Goal: Navigation & Orientation: Find specific page/section

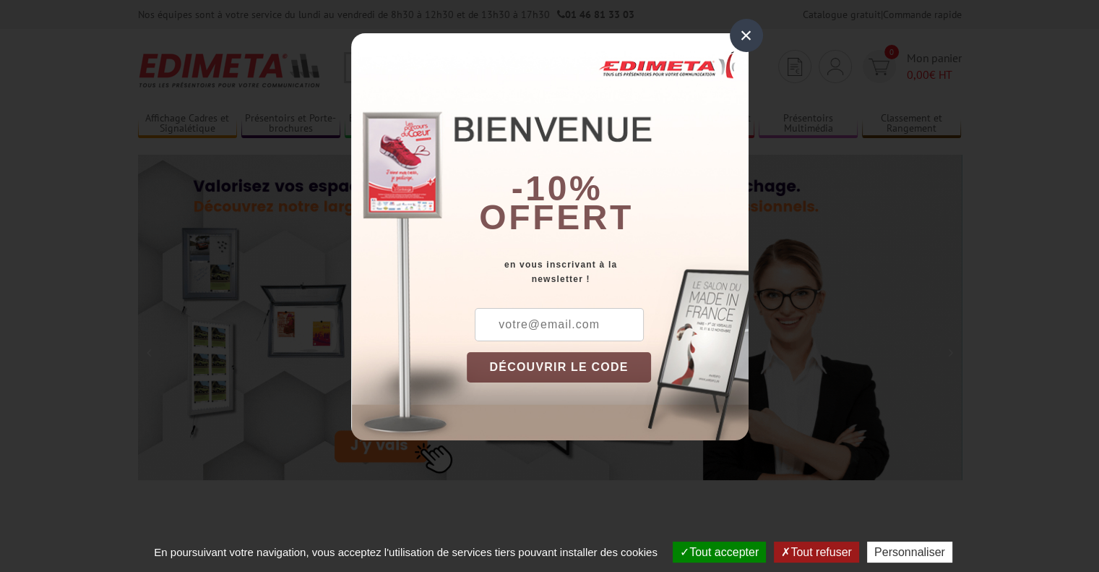
click at [748, 38] on div "×" at bounding box center [746, 35] width 33 height 33
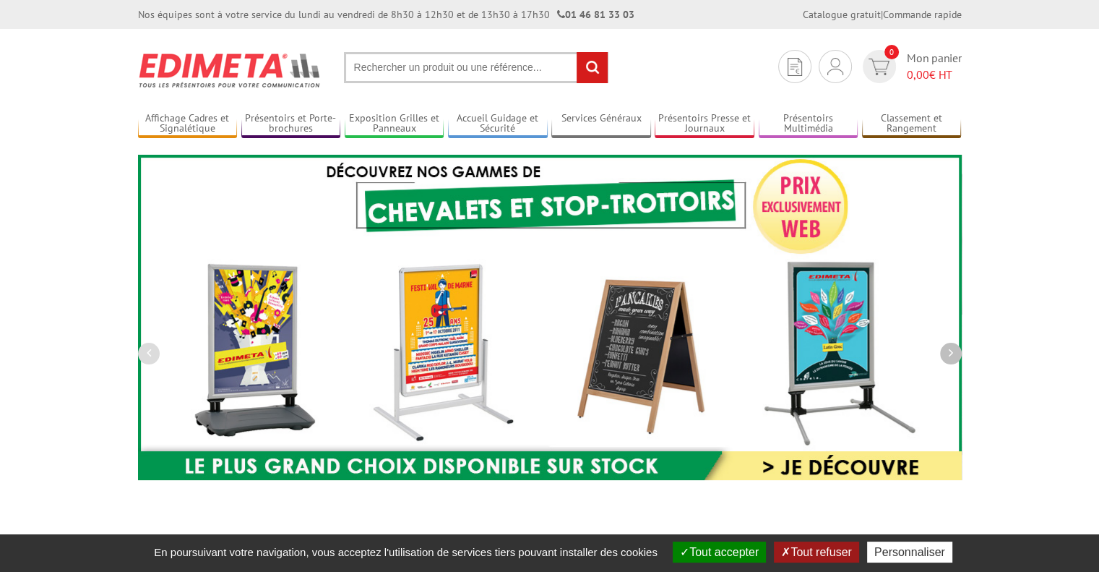
click at [942, 356] on button "button" at bounding box center [951, 354] width 22 height 22
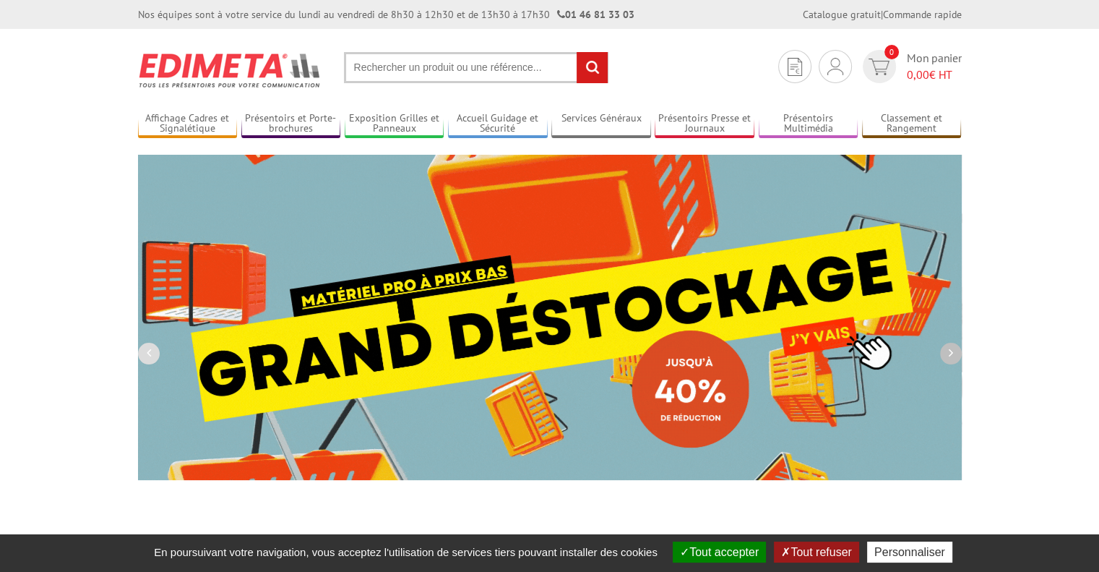
click at [958, 356] on button "button" at bounding box center [951, 354] width 22 height 22
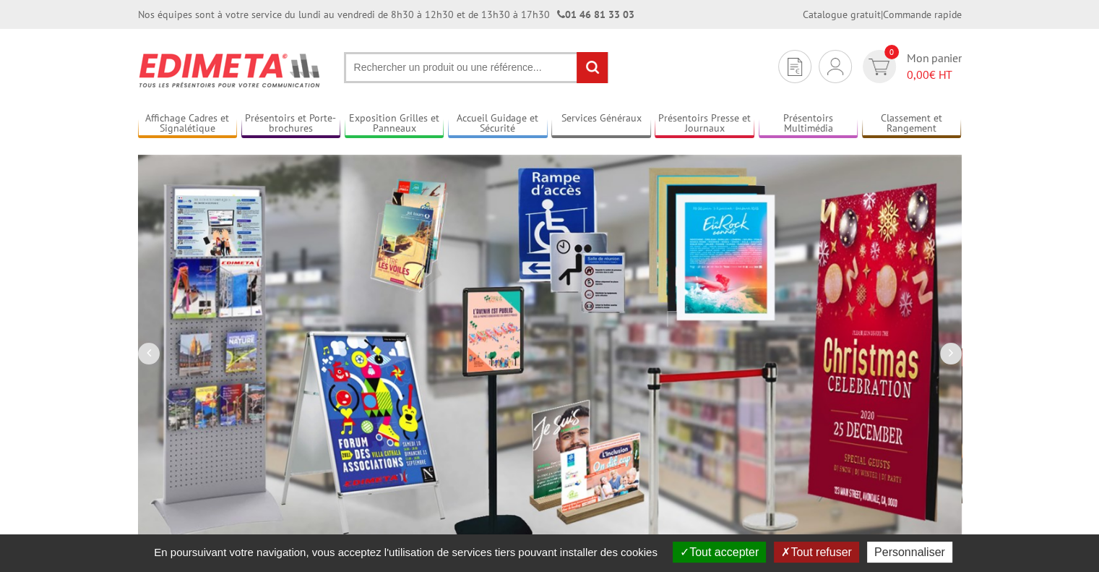
click at [164, 353] on img at bounding box center [550, 350] width 824 height 390
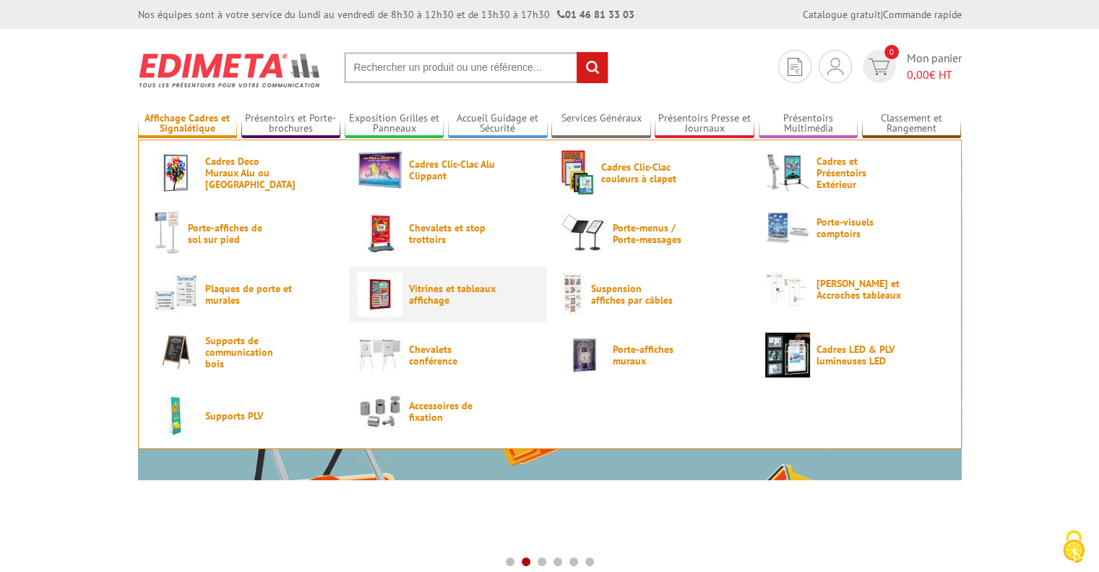
click at [430, 303] on span "Vitrines et tableaux affichage" at bounding box center [452, 294] width 87 height 23
